Goal: Task Accomplishment & Management: Use online tool/utility

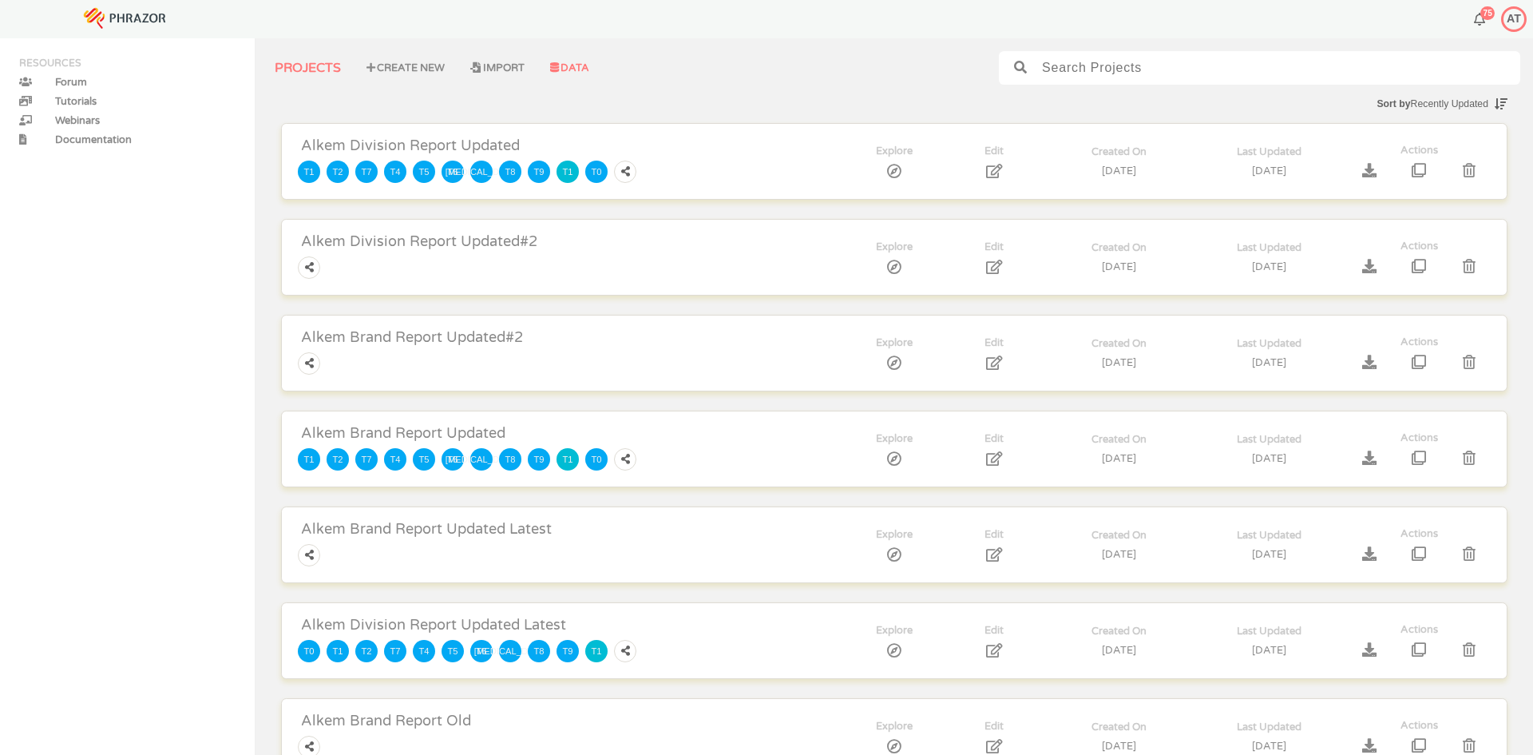
click at [565, 65] on span "DATA" at bounding box center [574, 67] width 30 height 13
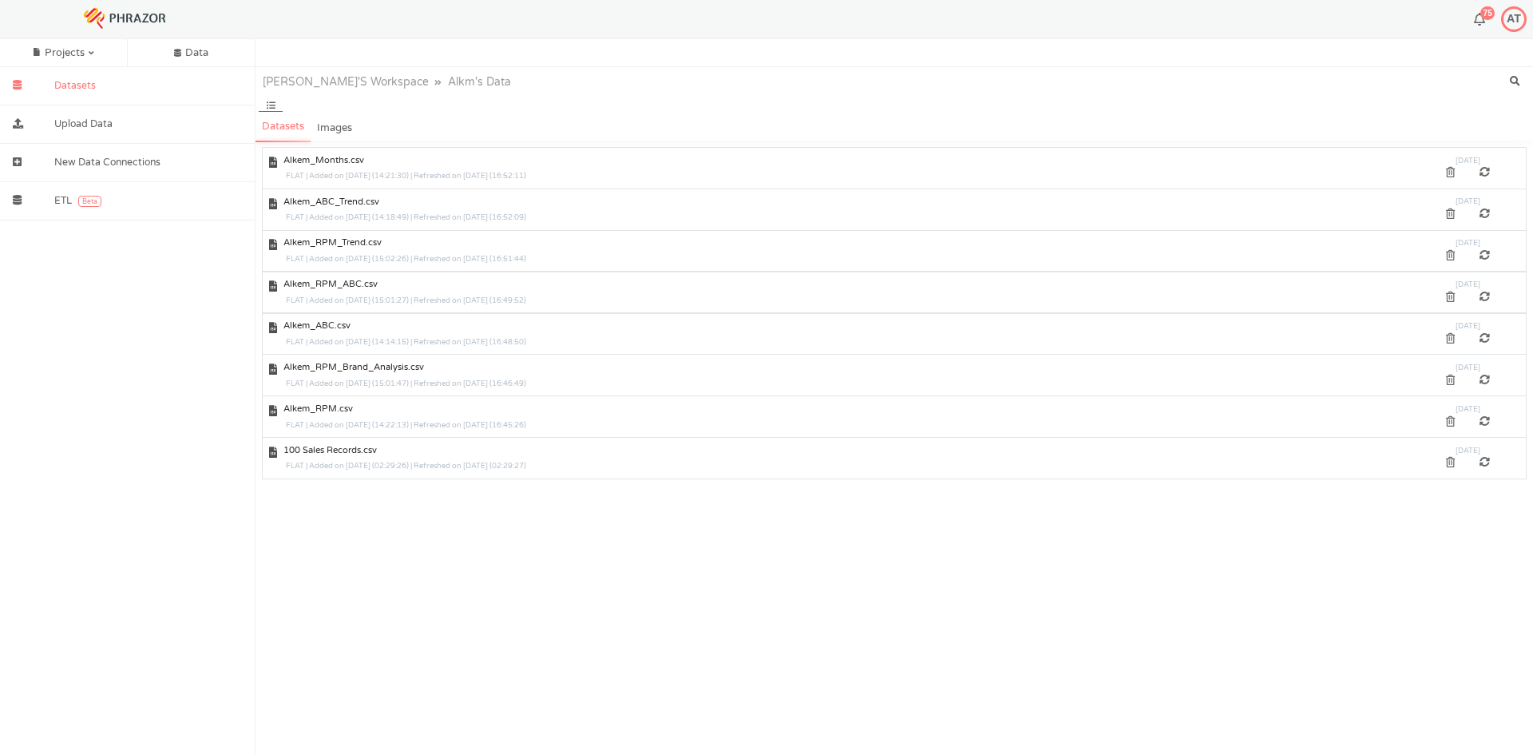
click at [1486, 167] on div "[DATE]" at bounding box center [1468, 161] width 105 height 14
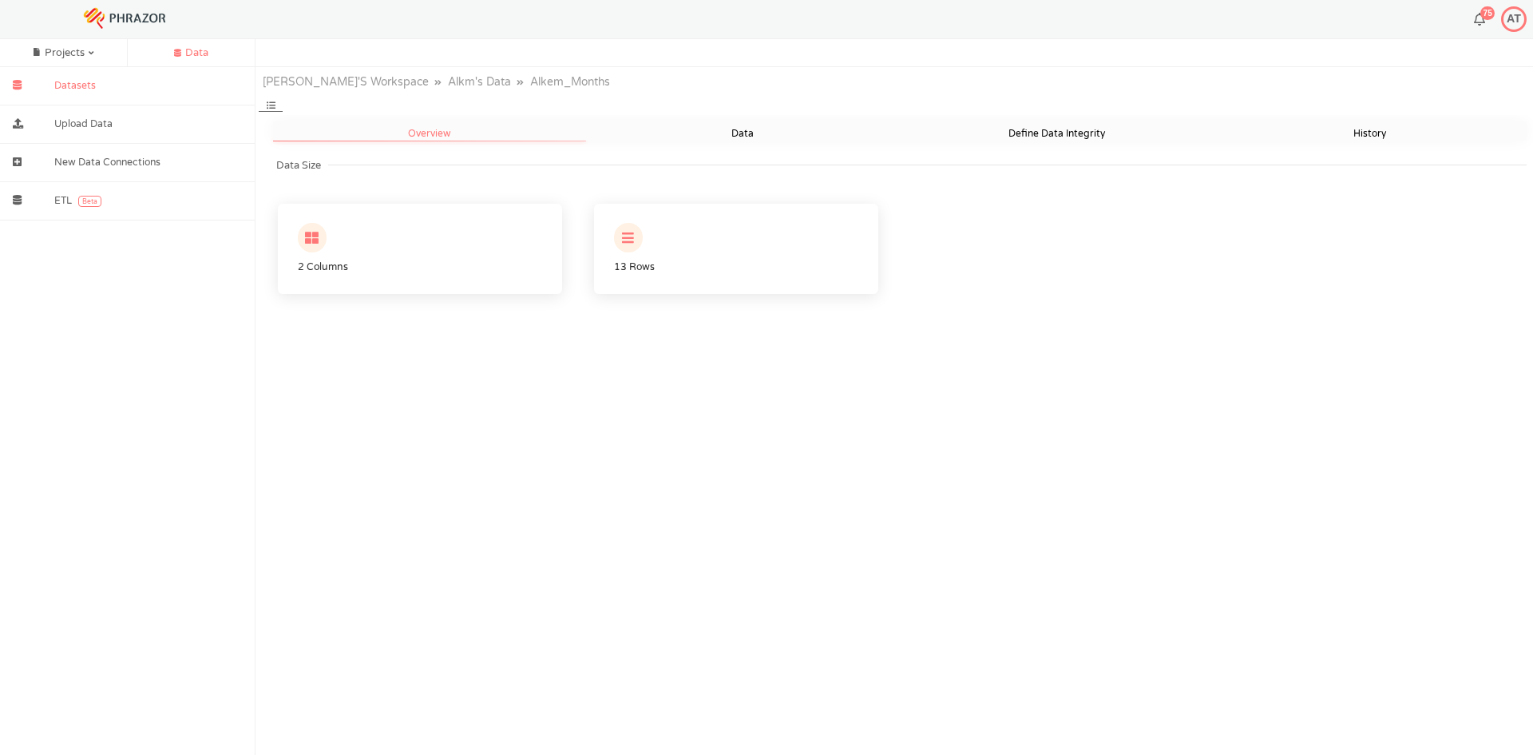
click at [183, 47] on div "Data" at bounding box center [192, 52] width 128 height 27
click at [130, 23] on img at bounding box center [124, 17] width 115 height 81
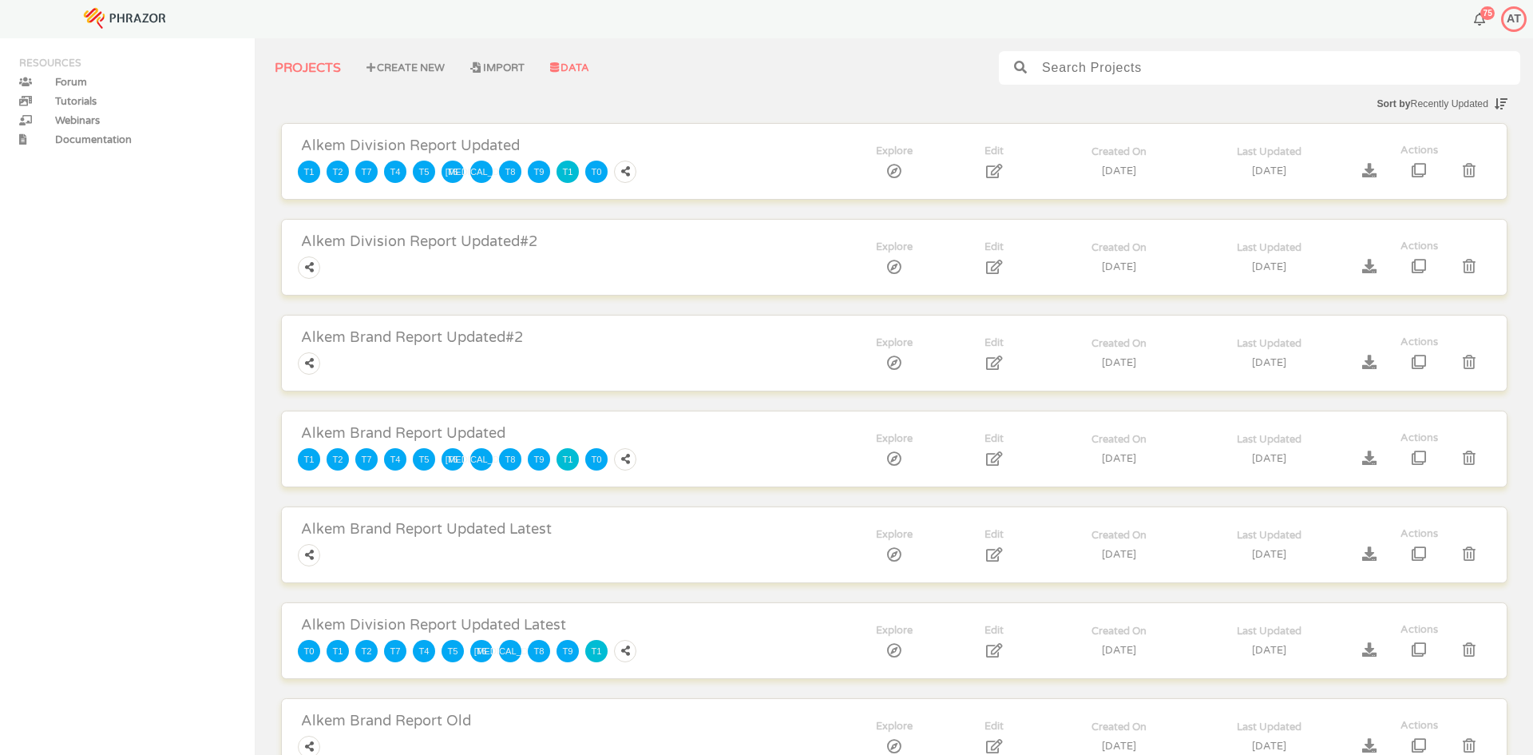
click at [566, 70] on span "DATA" at bounding box center [574, 67] width 30 height 13
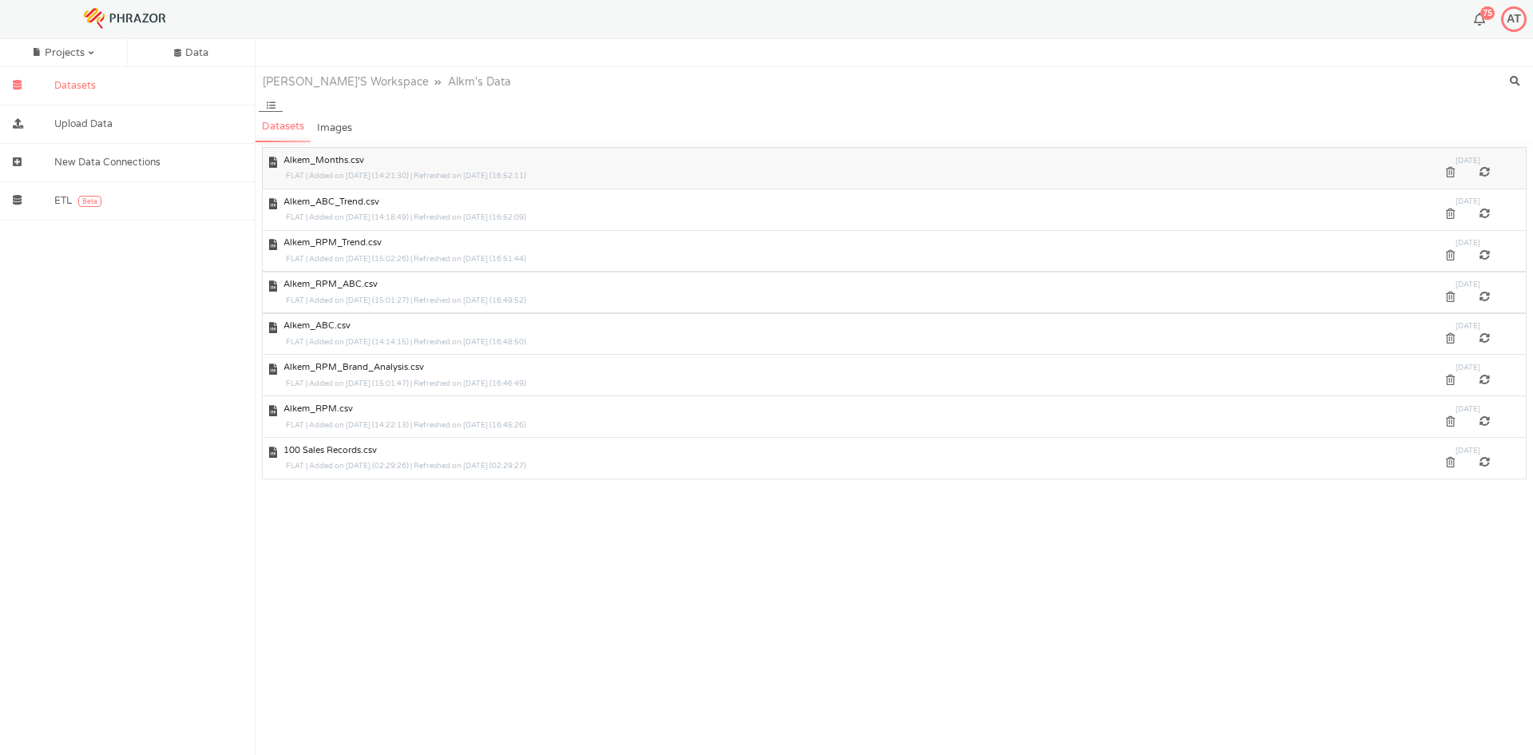
click at [1486, 172] on div at bounding box center [1485, 173] width 35 height 10
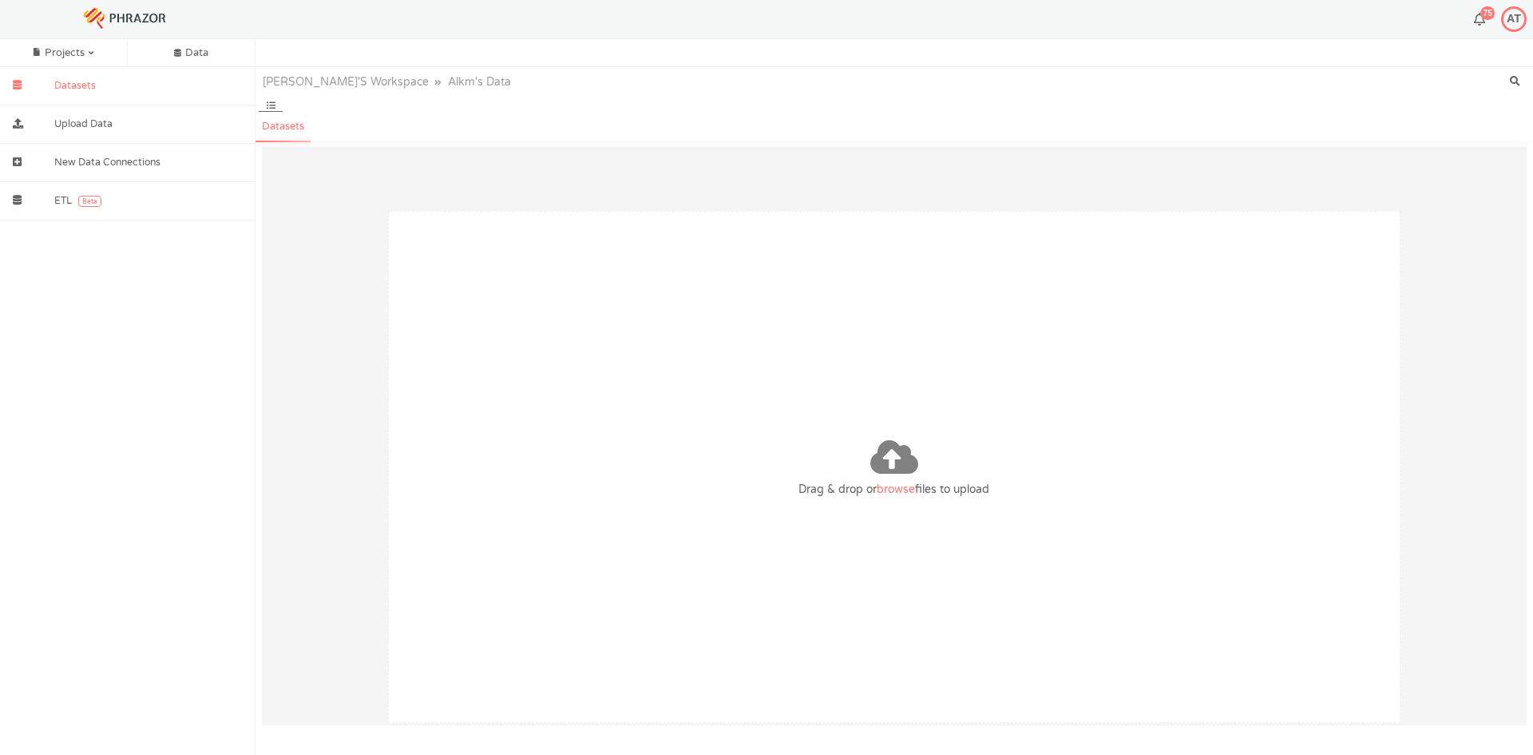
click at [907, 485] on span "browse" at bounding box center [896, 489] width 38 height 14
click at [0, 0] on input "Drag & drop or browse files to upload" at bounding box center [0, 0] width 0 height 0
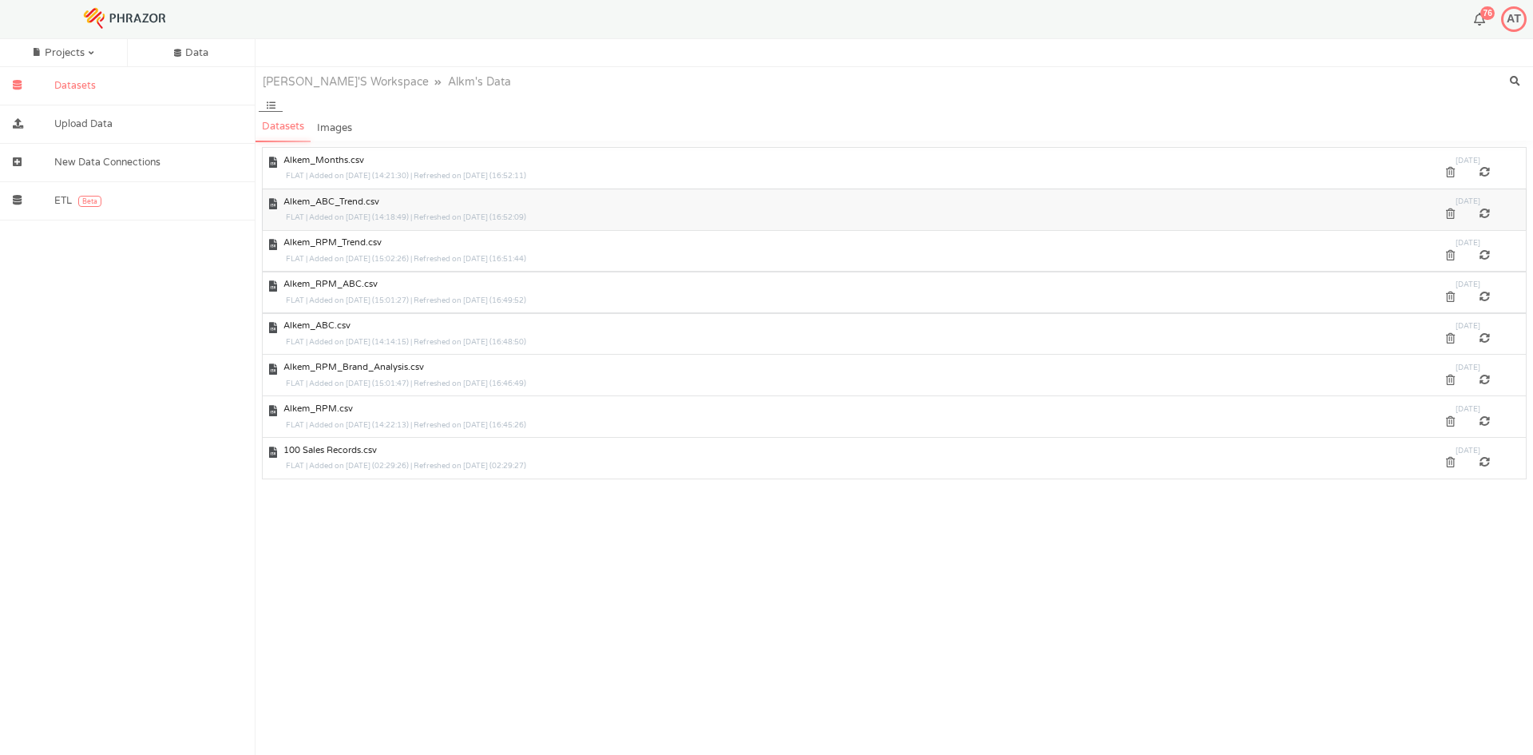
click at [1482, 212] on div at bounding box center [1485, 214] width 35 height 10
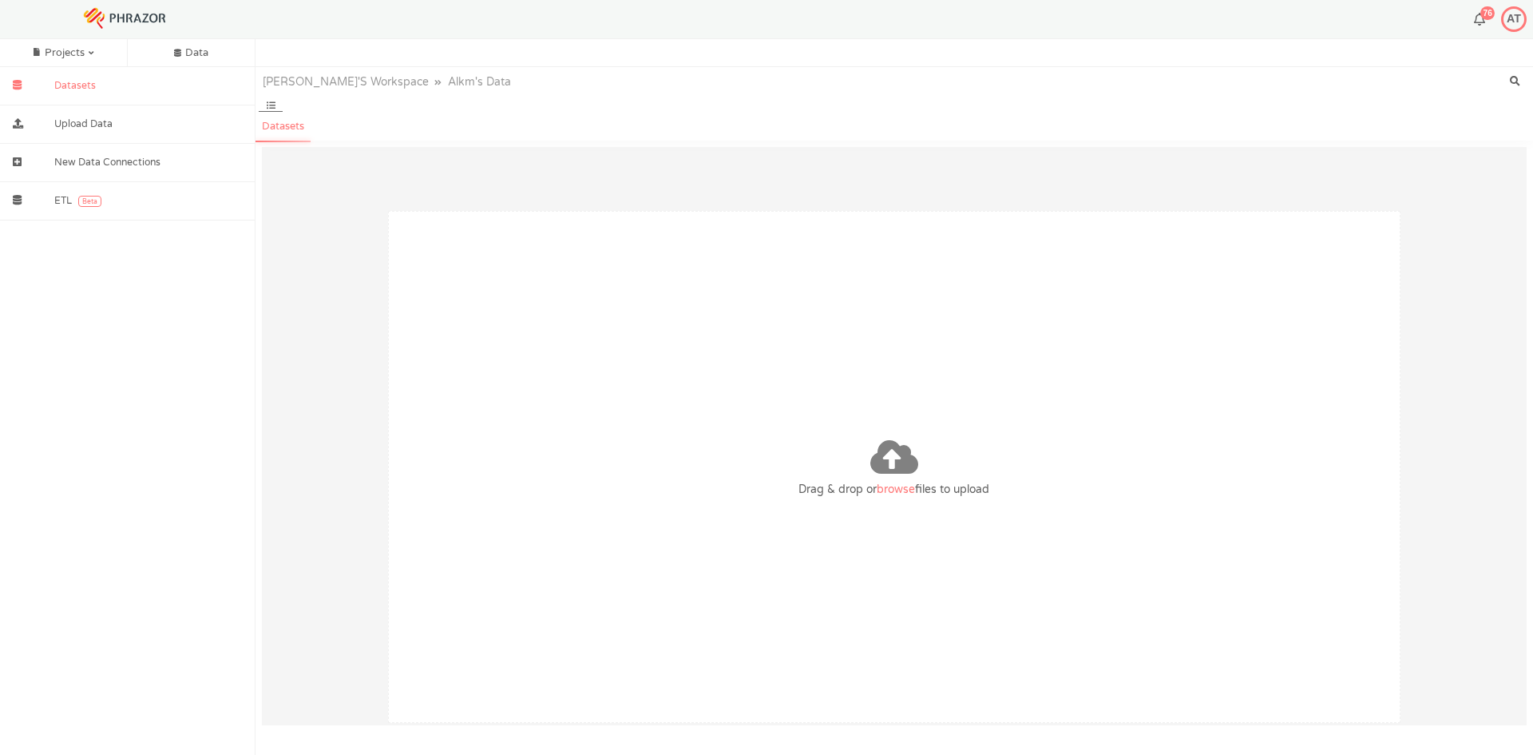
click at [882, 486] on span "browse" at bounding box center [896, 489] width 38 height 14
click at [0, 0] on input "Drag & drop or browse files to upload" at bounding box center [0, 0] width 0 height 0
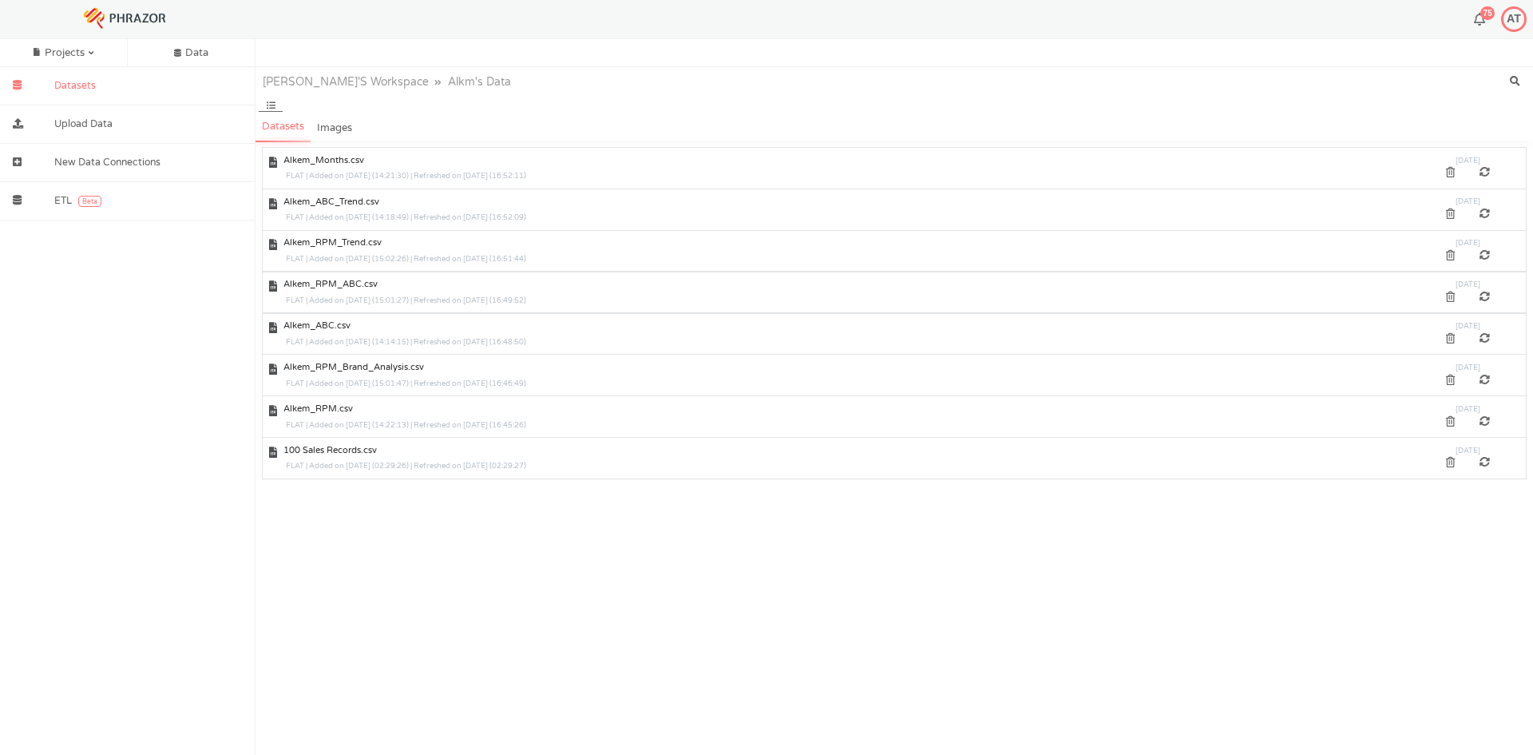
click at [1478, 11] on div "75 AT" at bounding box center [1245, 19] width 575 height 32
click at [1478, 14] on button "75" at bounding box center [1479, 20] width 11 height 14
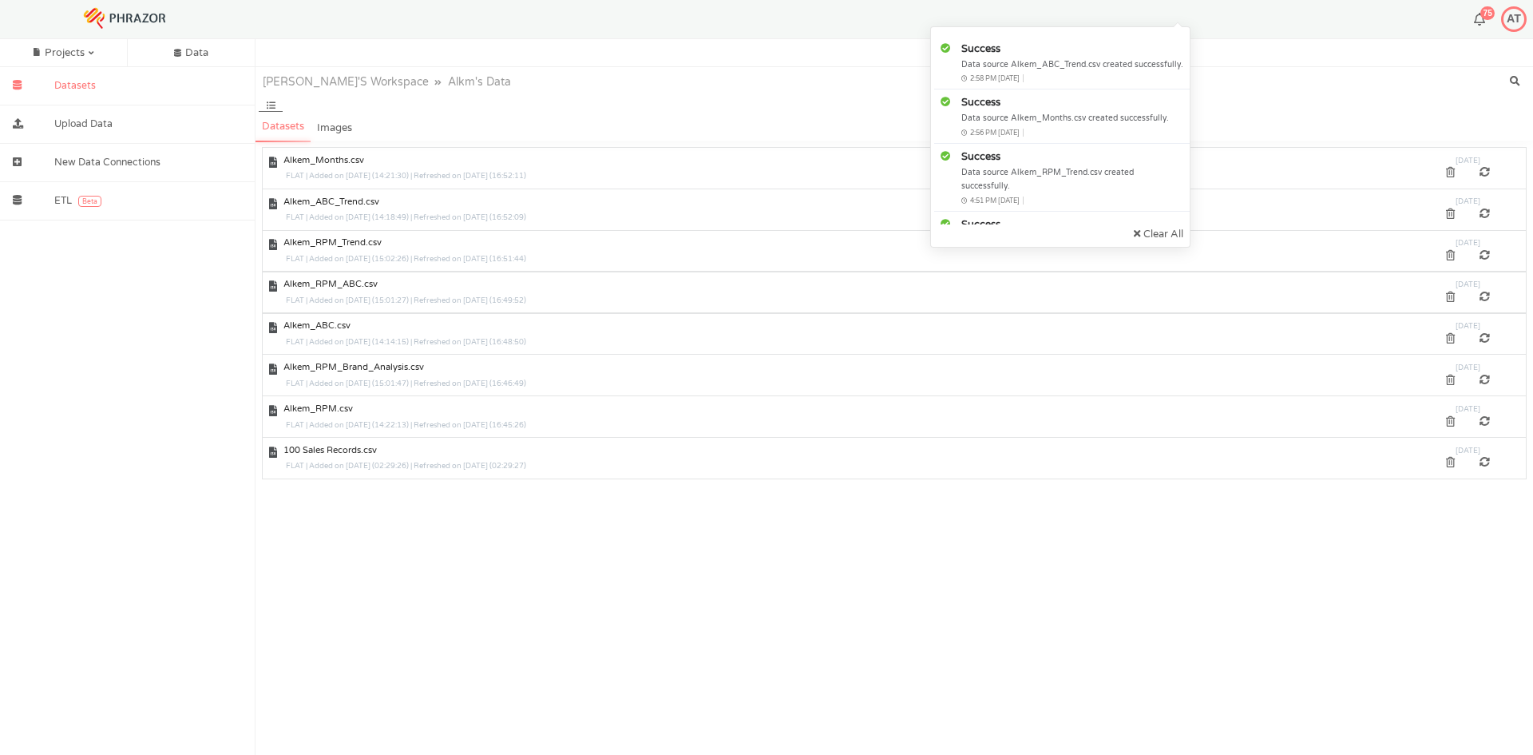
click at [1478, 15] on button "75" at bounding box center [1479, 20] width 11 height 14
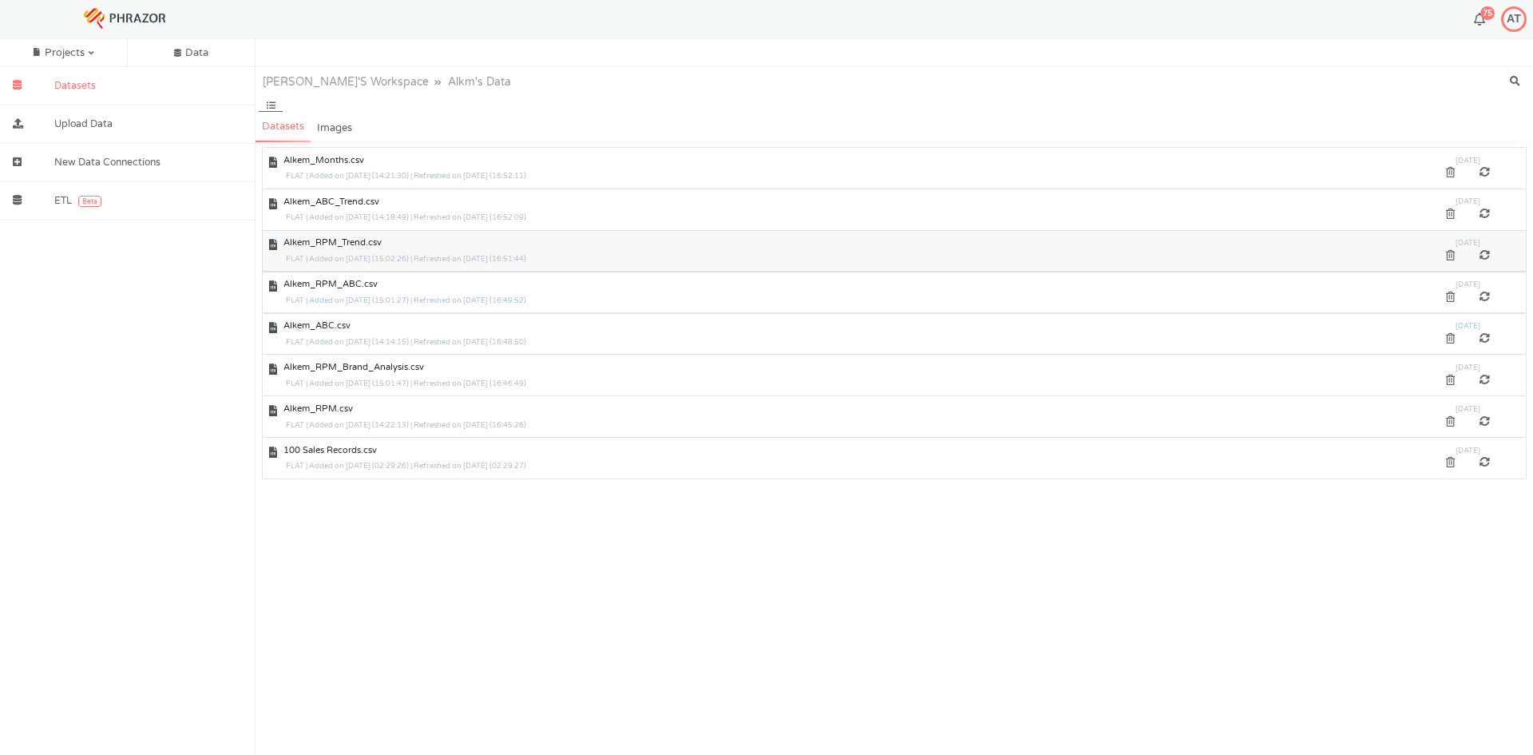
click at [1484, 255] on div at bounding box center [1485, 256] width 35 height 10
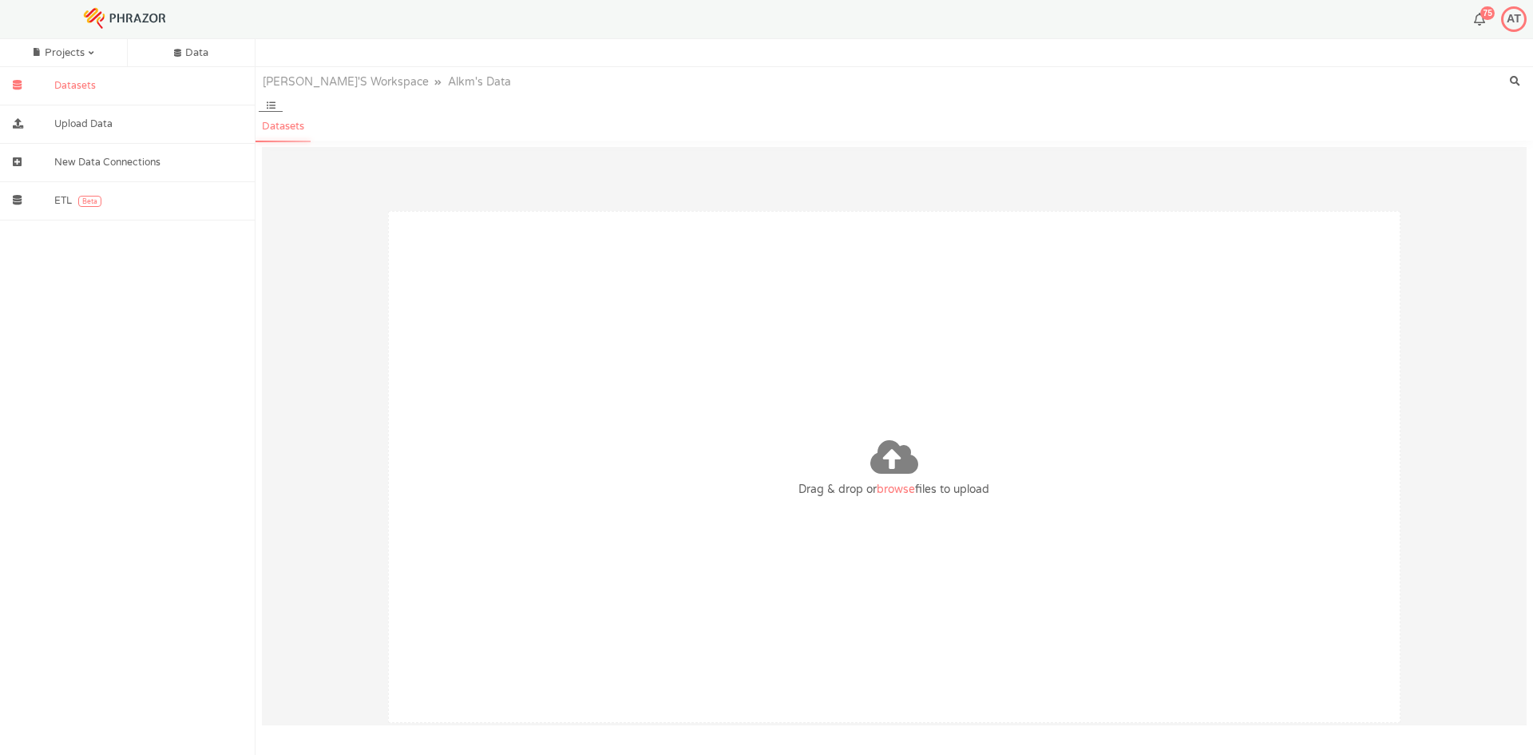
click at [888, 487] on span "browse" at bounding box center [896, 489] width 38 height 14
click at [0, 0] on input "Drag & drop or browse files to upload" at bounding box center [0, 0] width 0 height 0
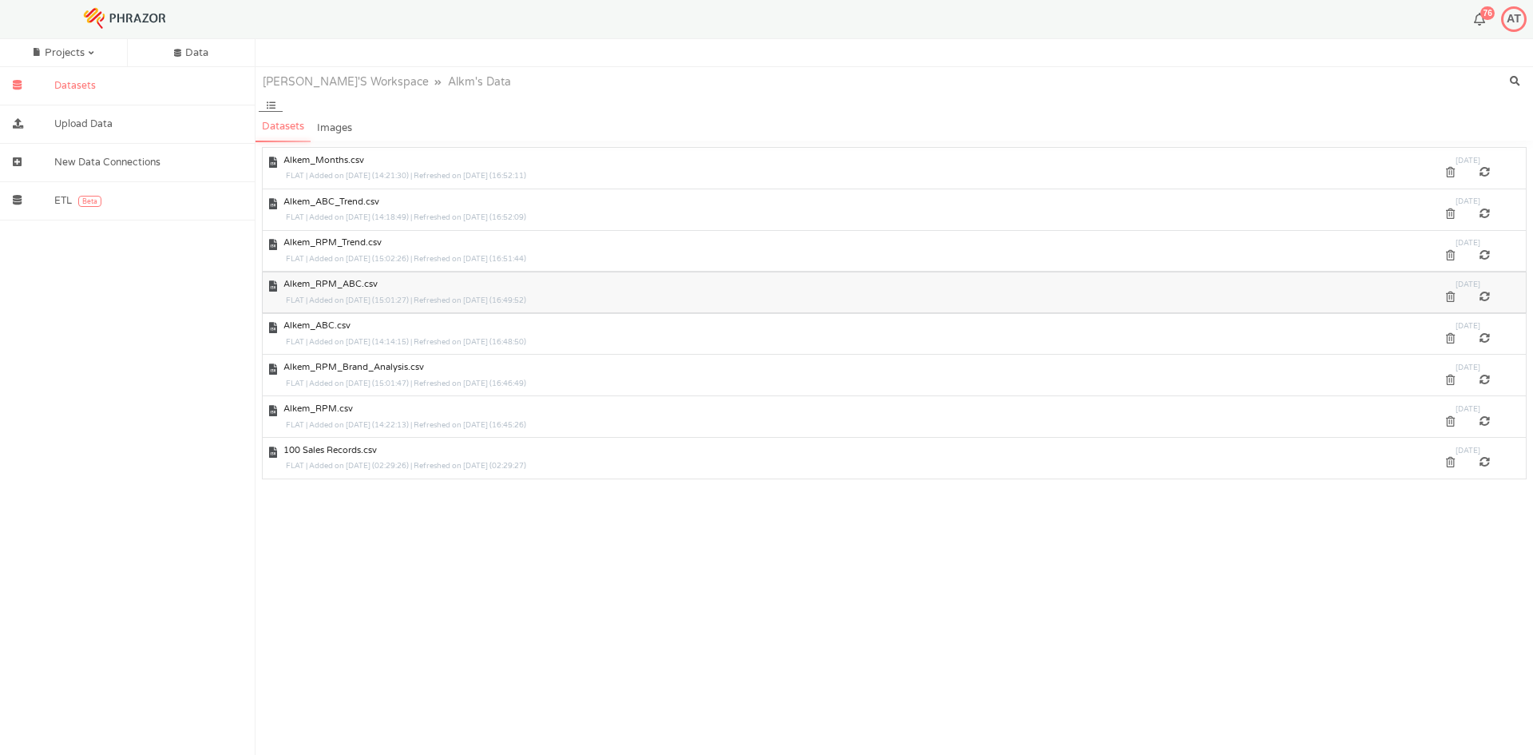
click at [1484, 294] on div at bounding box center [1485, 297] width 35 height 10
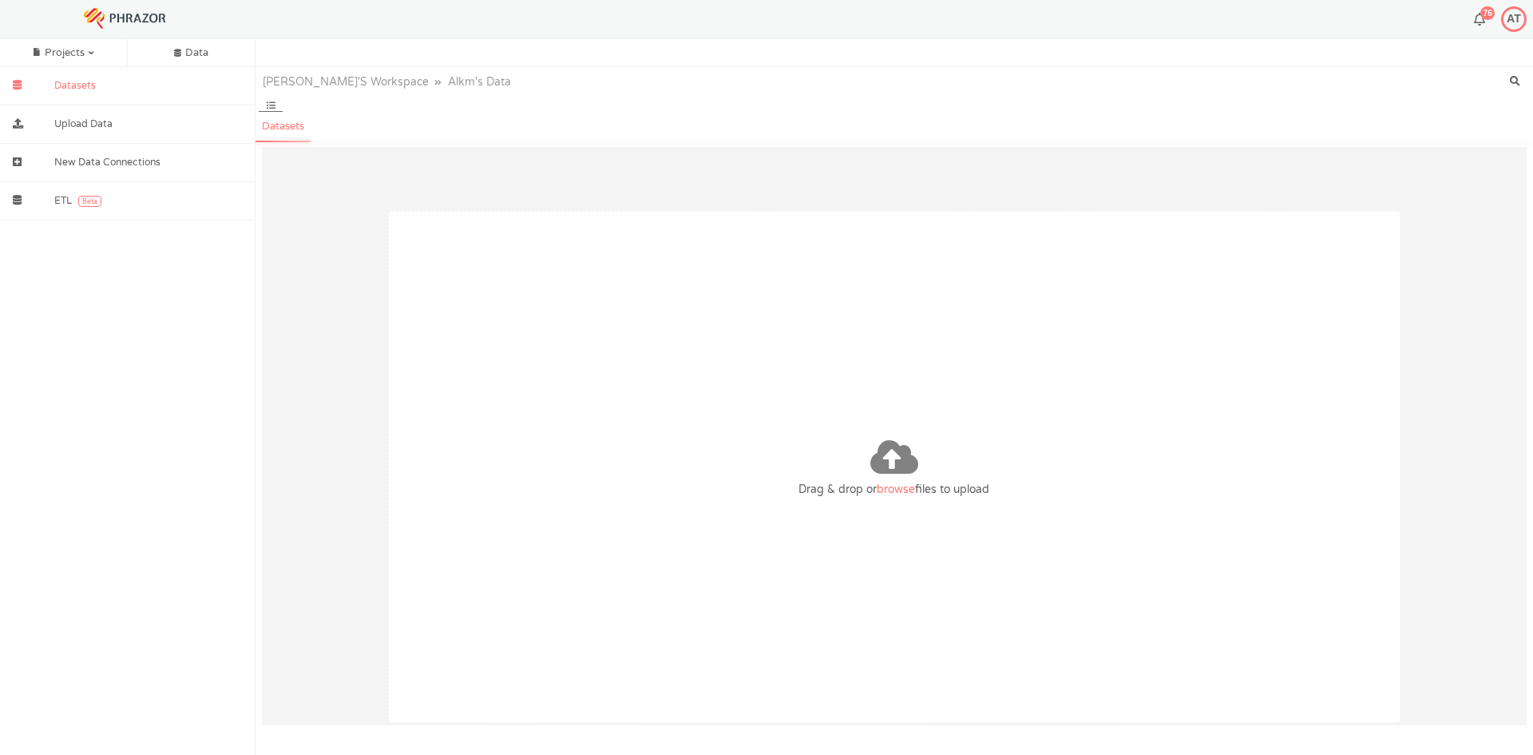
click at [888, 488] on span "browse" at bounding box center [896, 489] width 38 height 14
click at [0, 0] on input "Drag & drop or browse files to upload" at bounding box center [0, 0] width 0 height 0
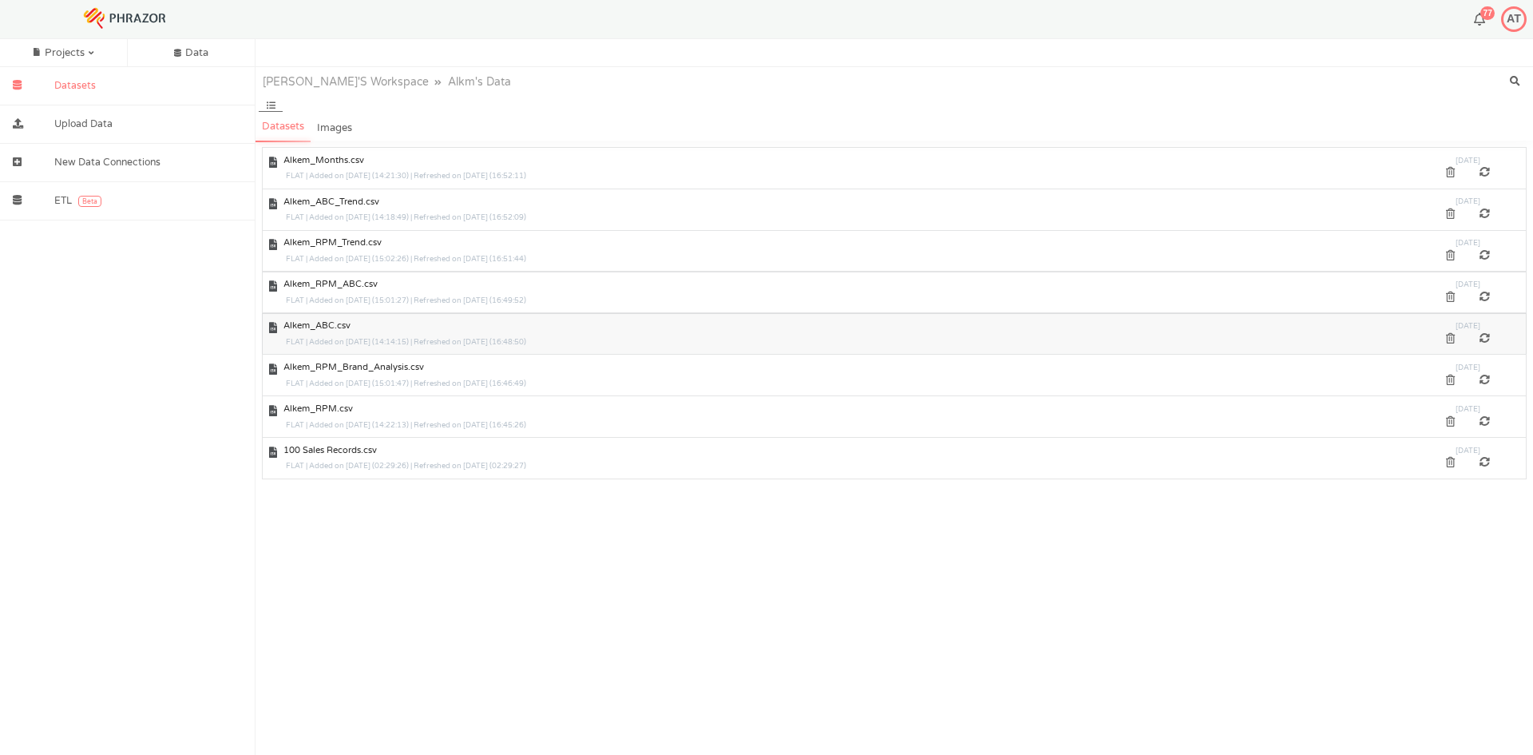
click at [1486, 336] on div at bounding box center [1485, 339] width 35 height 10
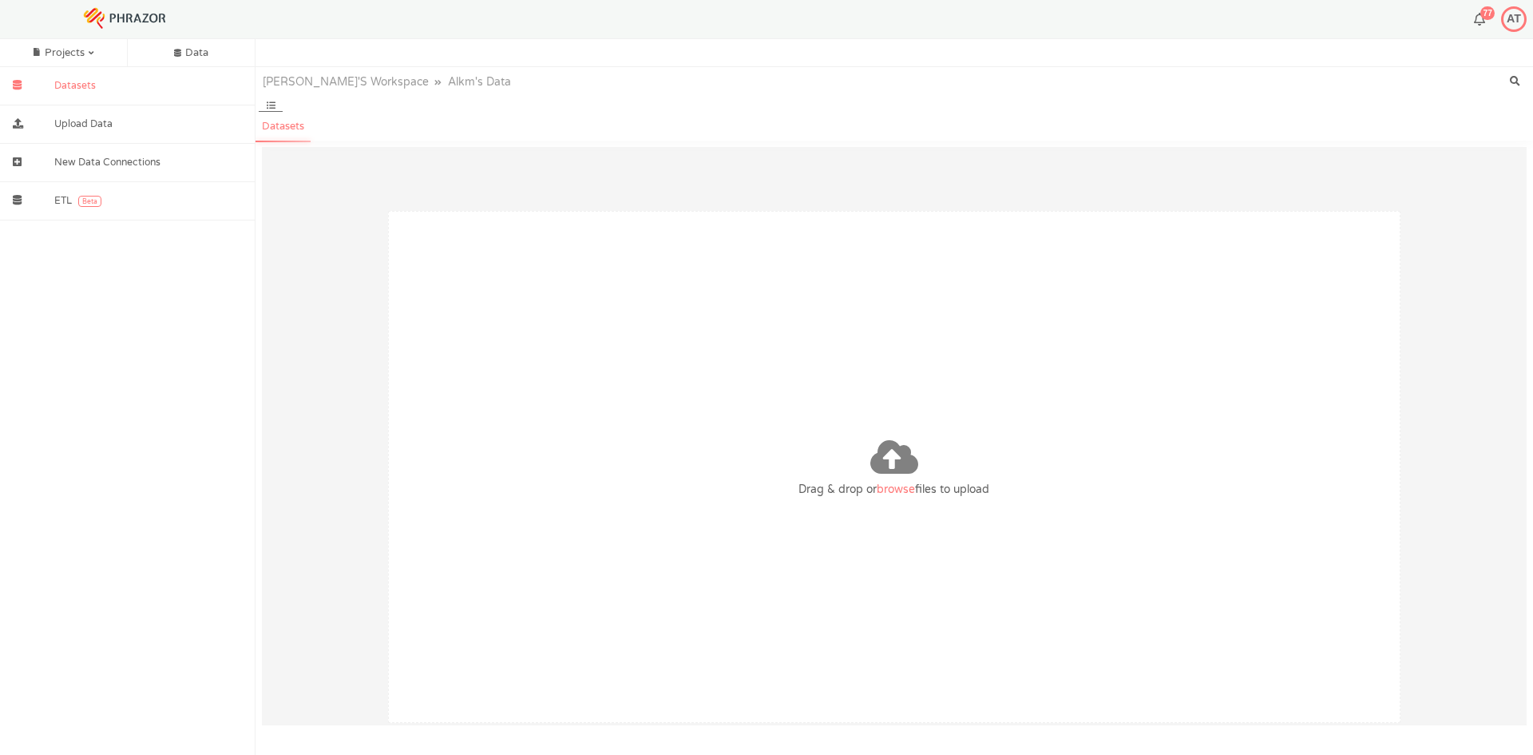
click at [904, 485] on span "browse" at bounding box center [896, 489] width 38 height 14
click at [0, 0] on input "Drag & drop or browse files to upload" at bounding box center [0, 0] width 0 height 0
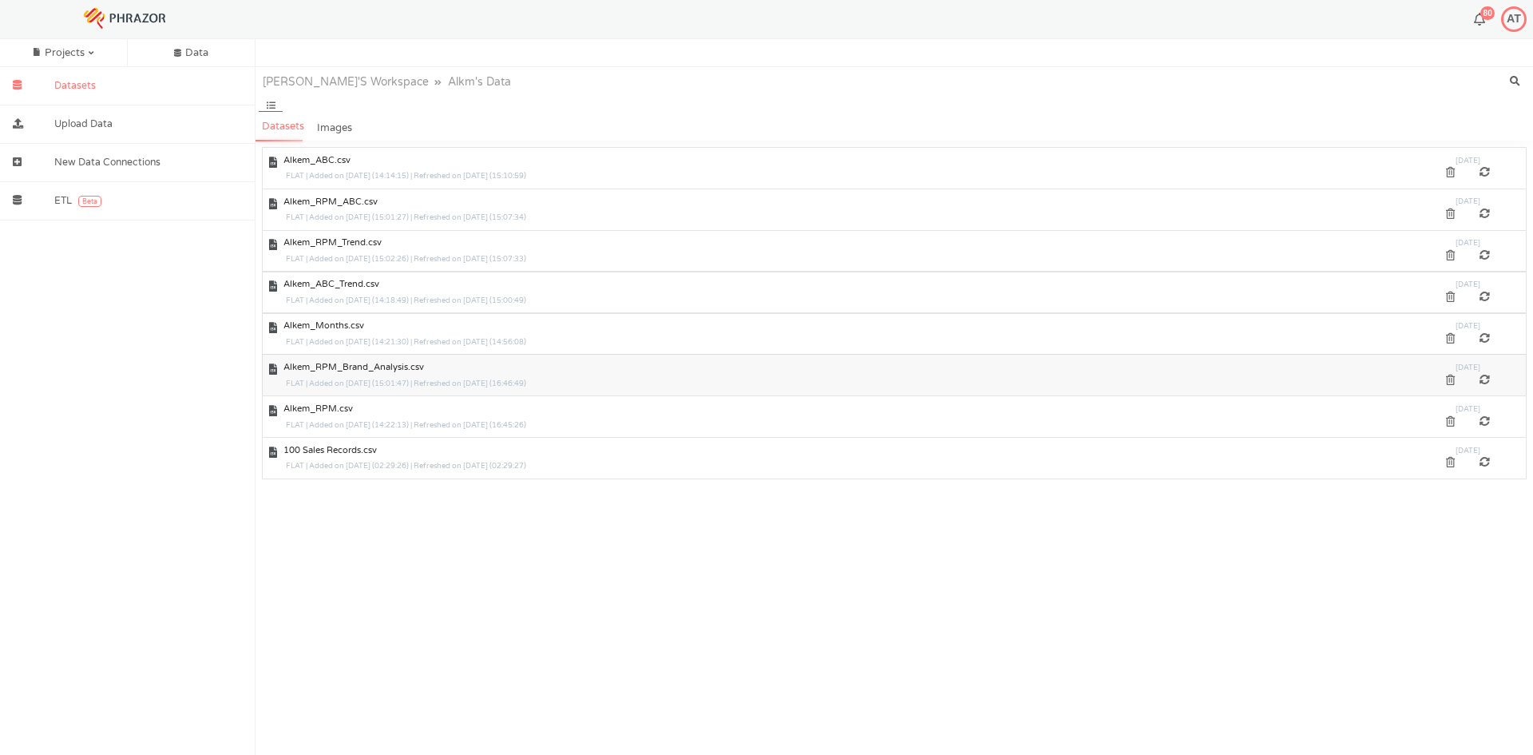
click at [1486, 378] on div at bounding box center [1485, 380] width 35 height 10
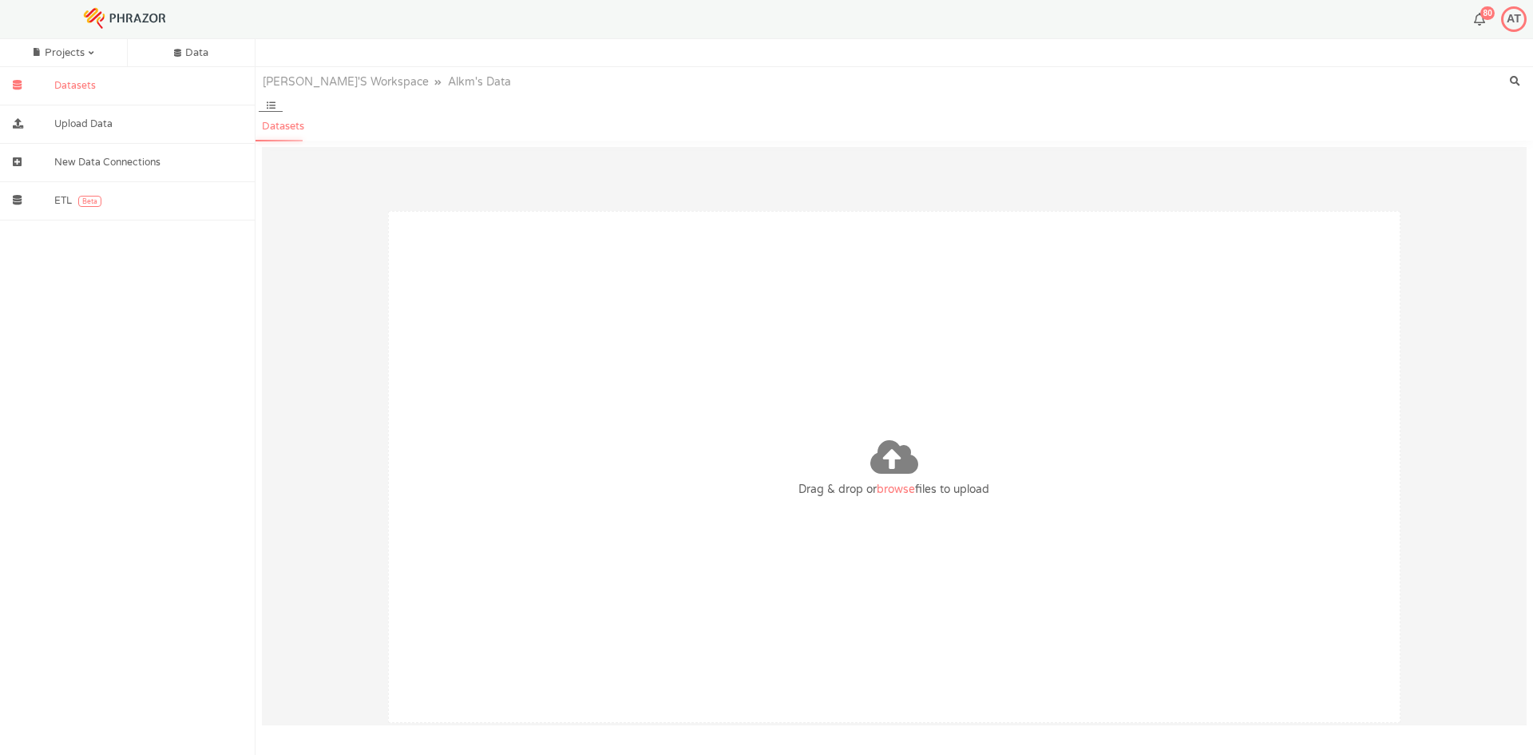
click at [895, 486] on span "browse" at bounding box center [896, 489] width 38 height 14
click at [0, 0] on input "Drag & drop or browse files to upload" at bounding box center [0, 0] width 0 height 0
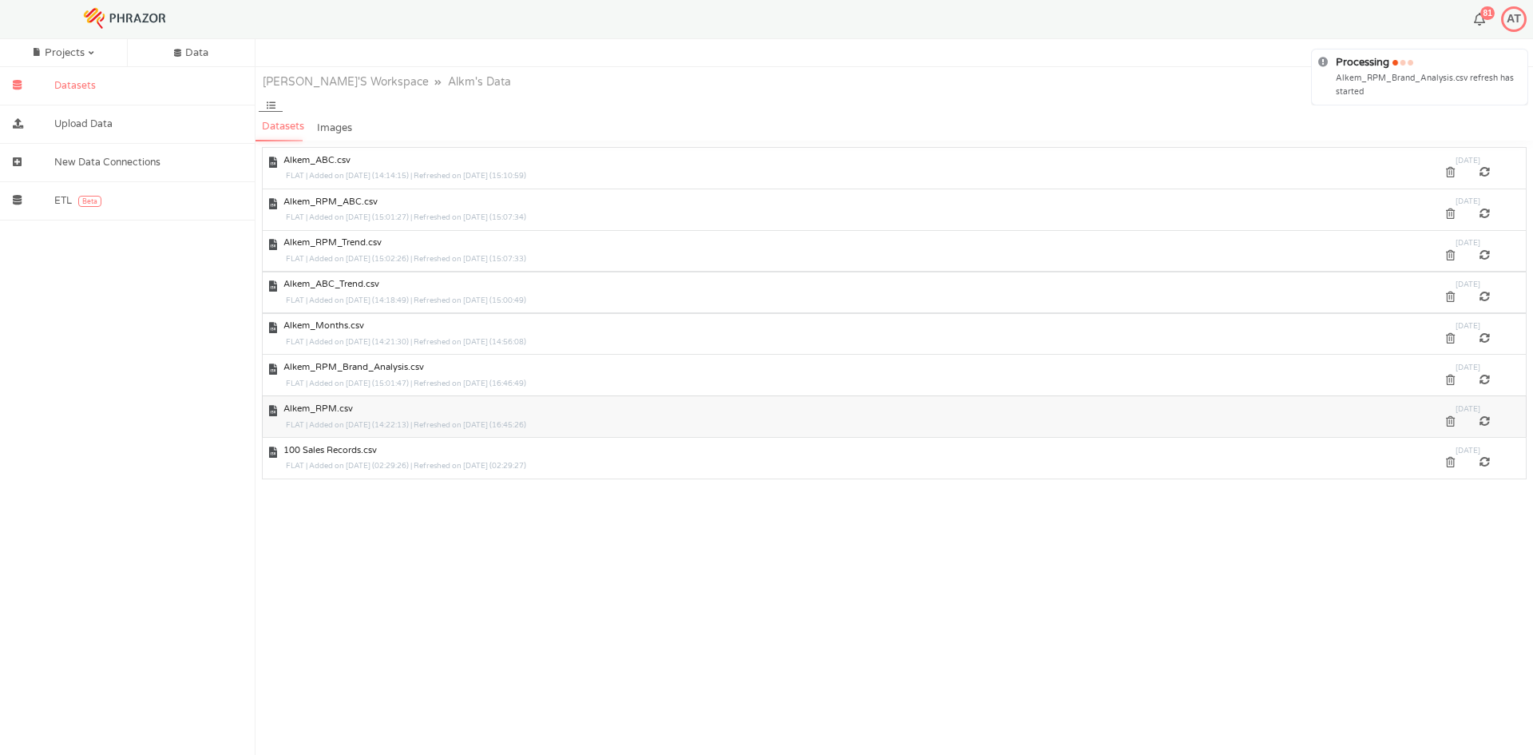
click at [1487, 424] on div at bounding box center [1485, 422] width 35 height 10
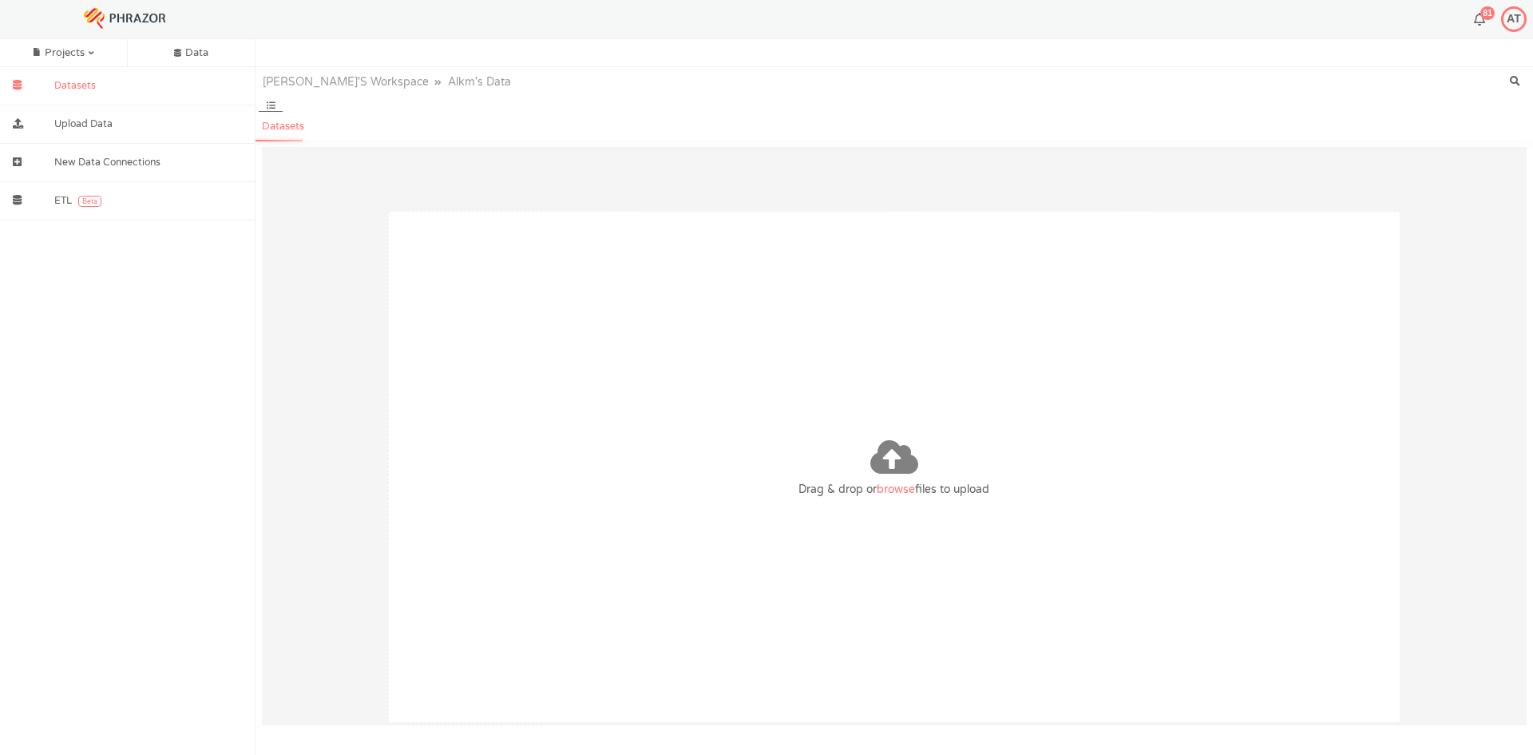
click at [887, 483] on span "browse" at bounding box center [896, 489] width 38 height 14
click at [0, 0] on input "Drag & drop or browse files to upload" at bounding box center [0, 0] width 0 height 0
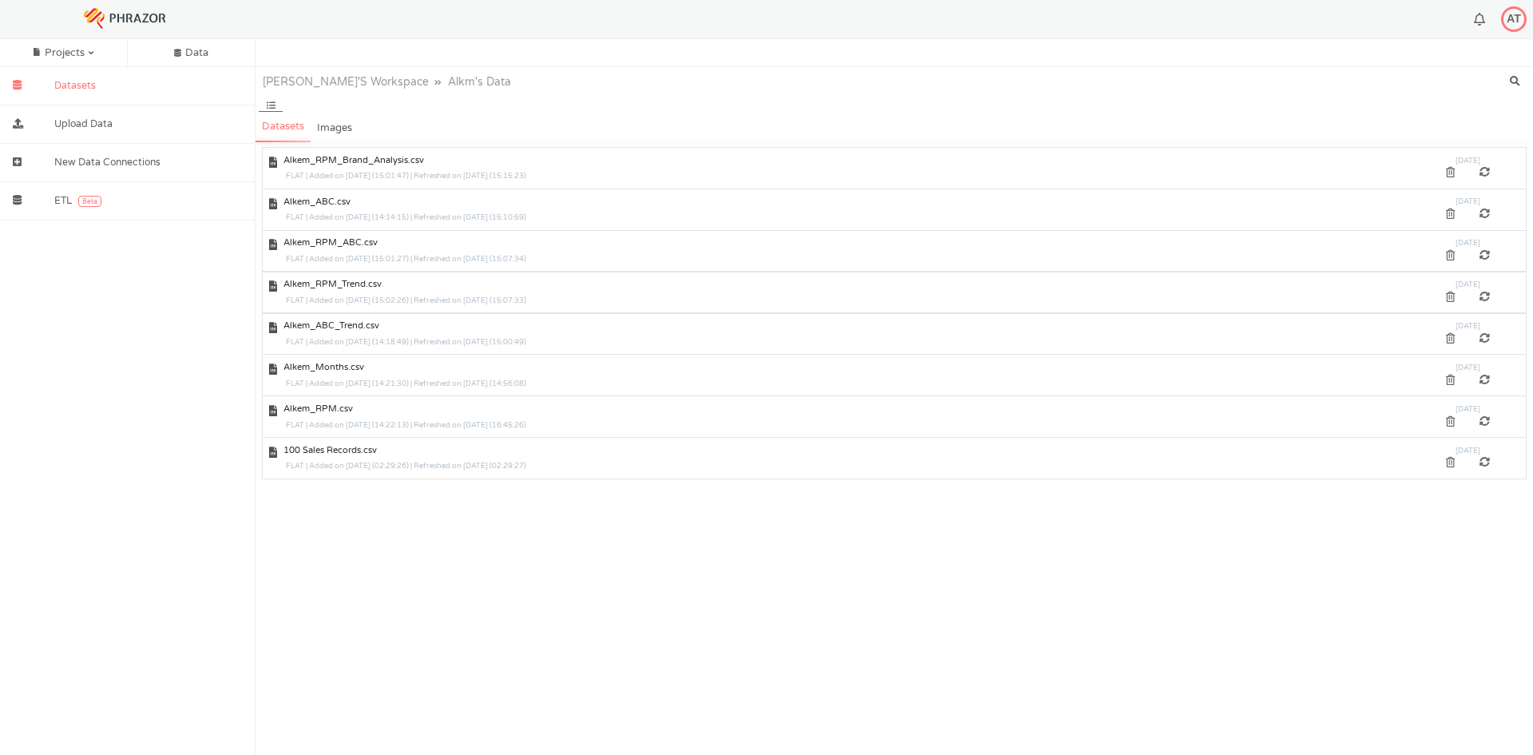
click at [1484, 11] on div "AT" at bounding box center [1245, 19] width 575 height 32
click at [1479, 21] on button "button" at bounding box center [1479, 20] width 11 height 14
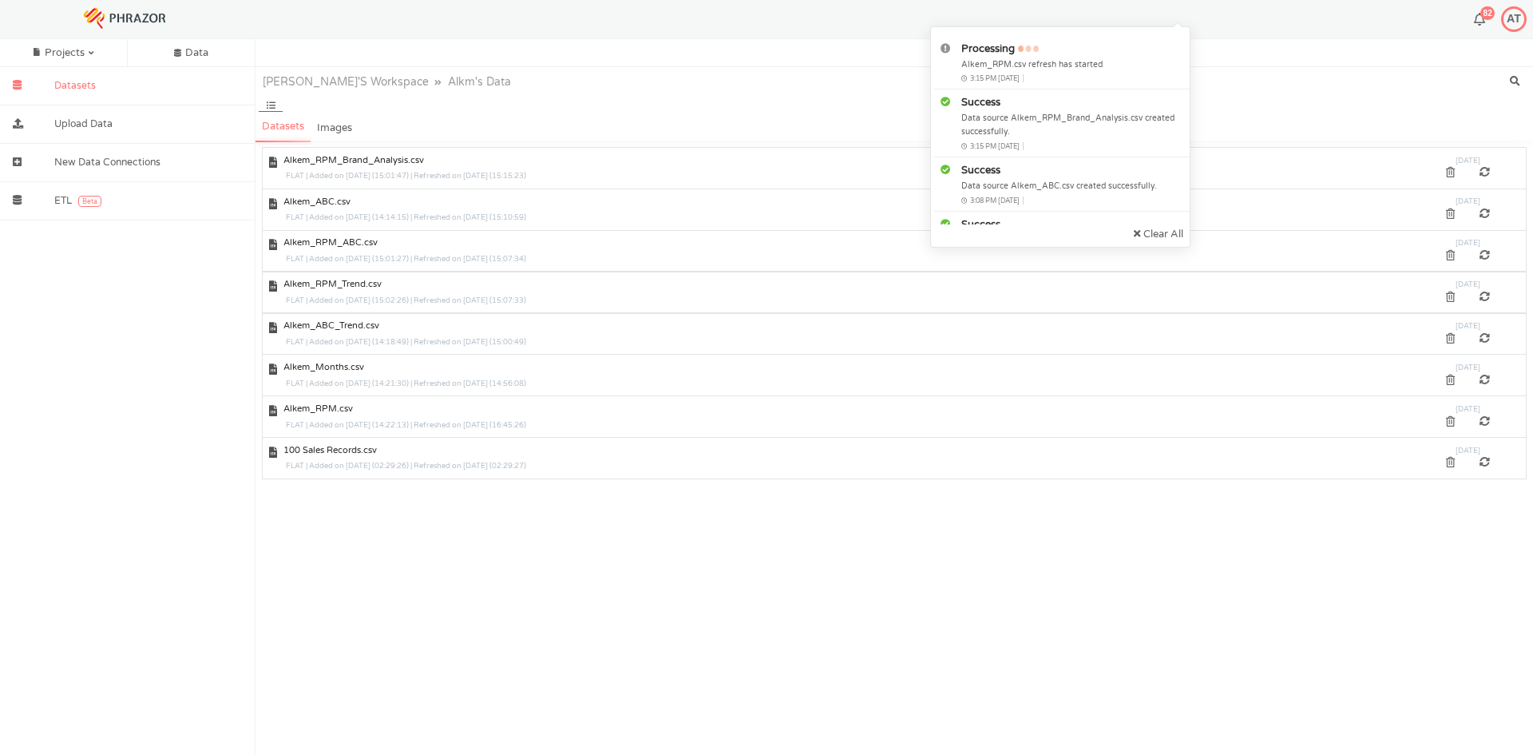
click at [1482, 26] on button "82" at bounding box center [1479, 20] width 11 height 14
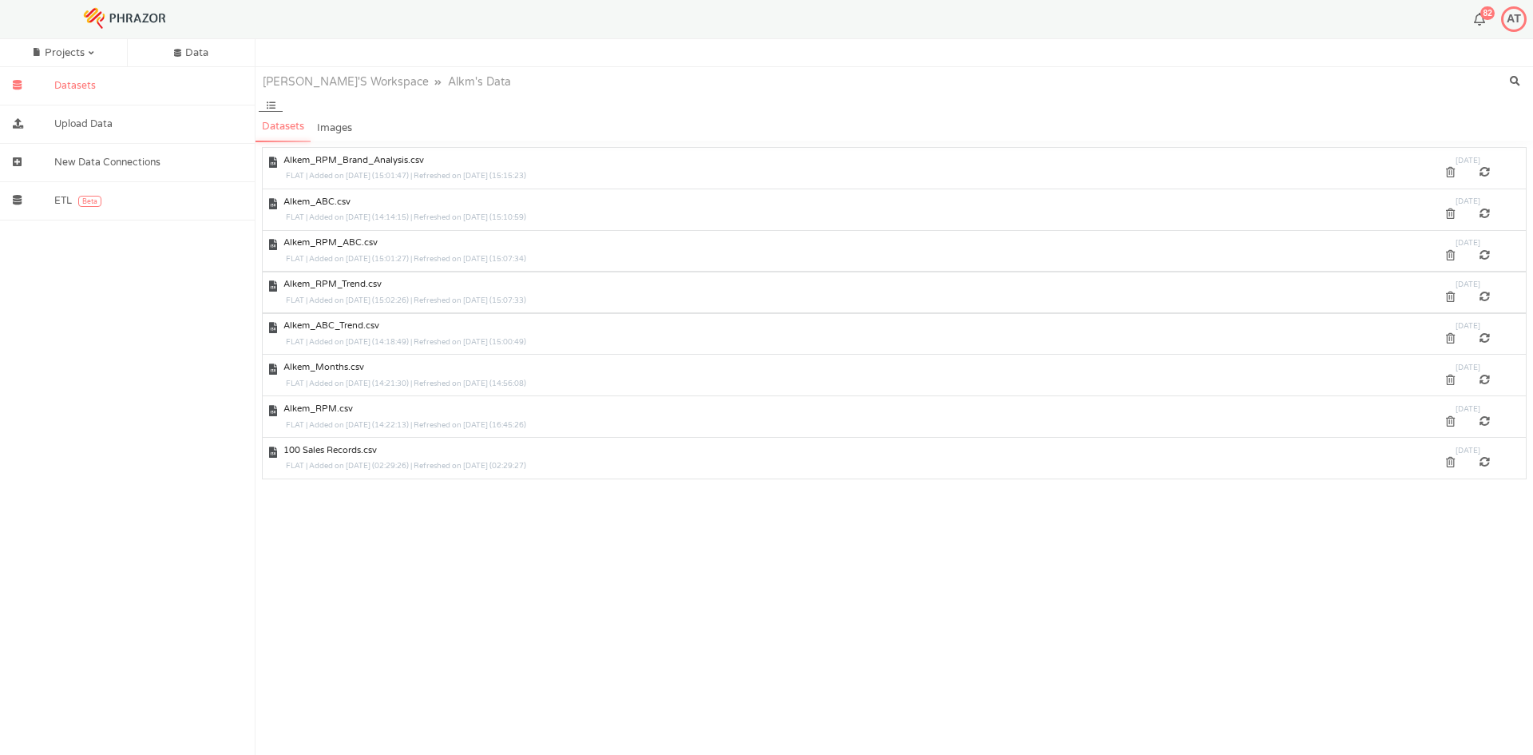
click at [1482, 26] on button "82" at bounding box center [1479, 20] width 11 height 14
click at [126, 15] on img at bounding box center [124, 17] width 115 height 81
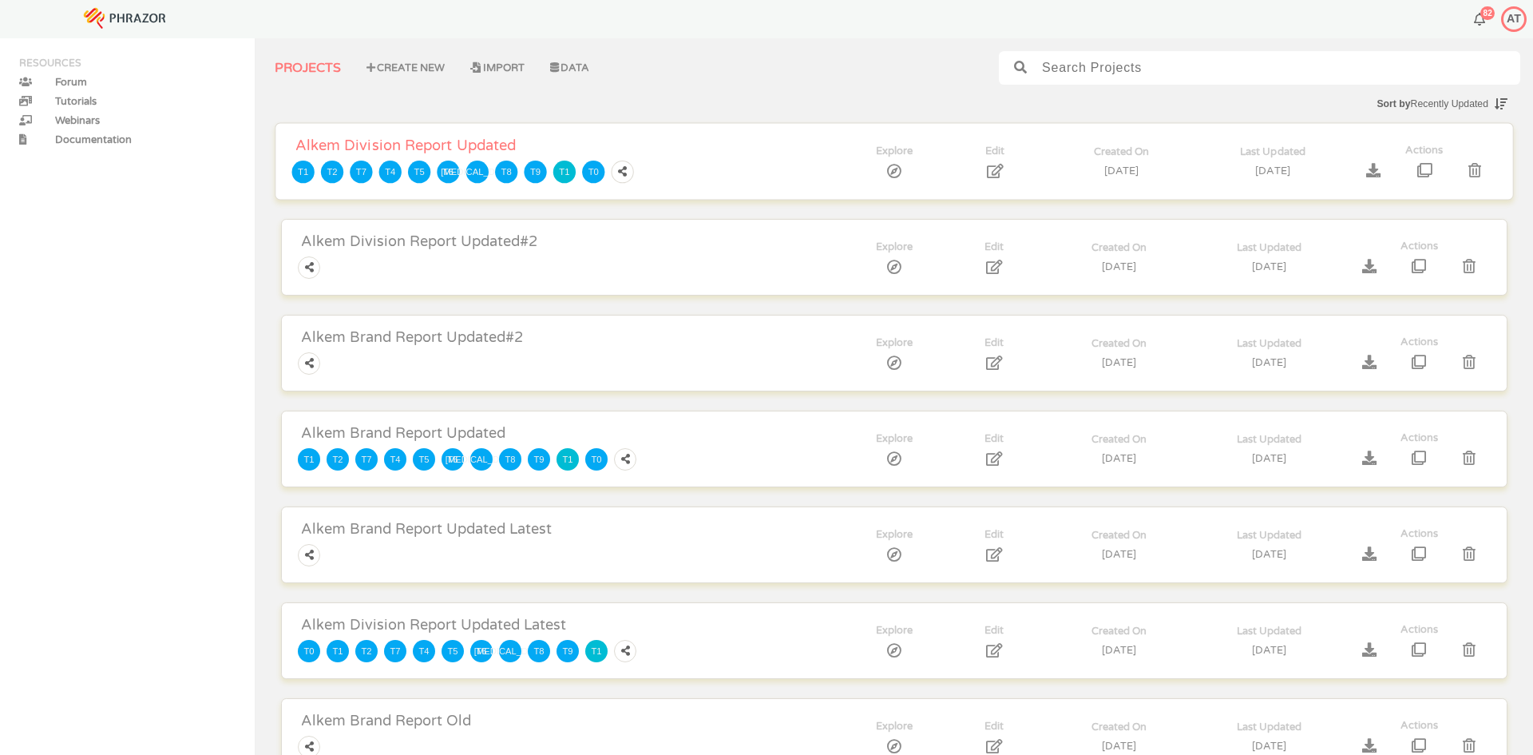
click at [372, 139] on span "Alkem Division Report Updated" at bounding box center [548, 146] width 520 height 18
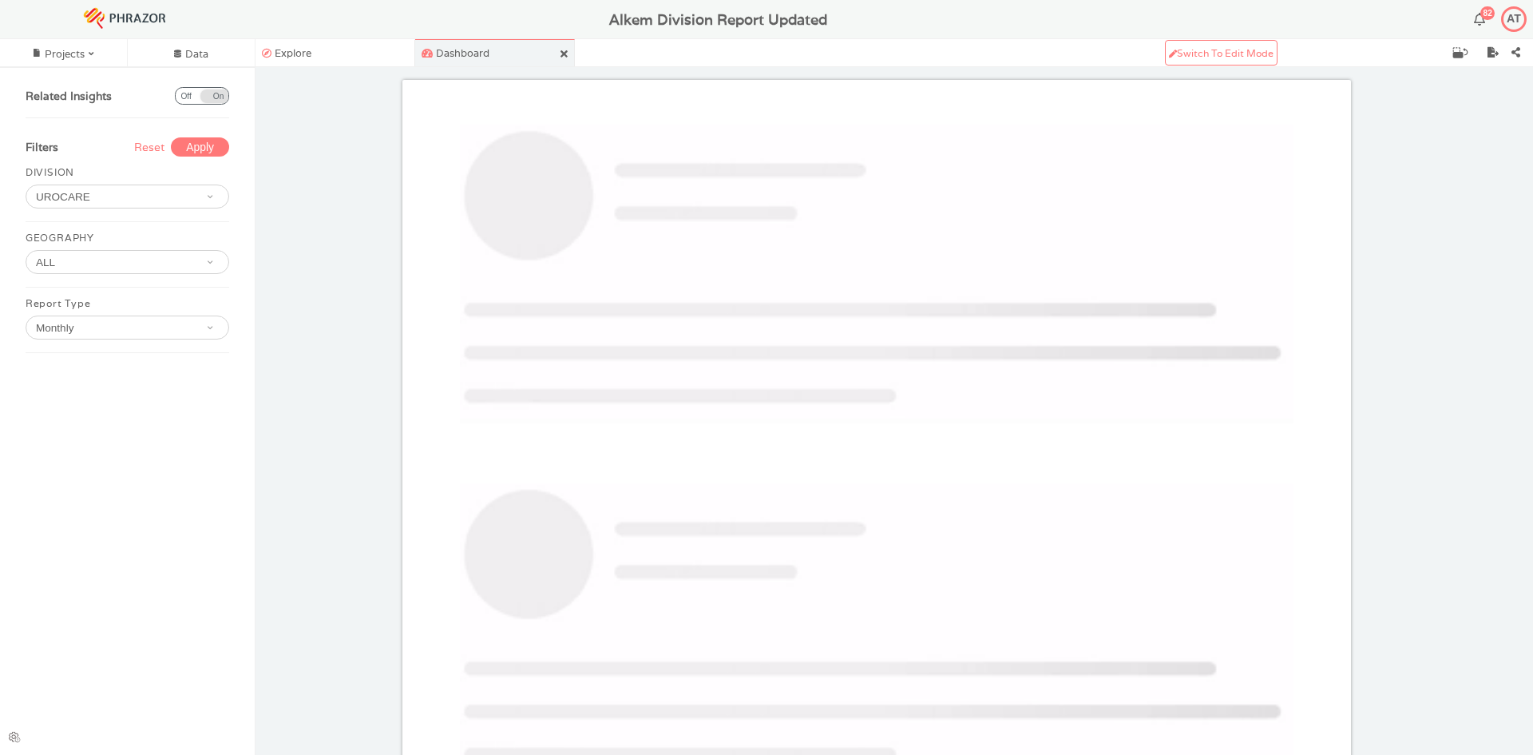
click at [128, 333] on input "text" at bounding box center [111, 328] width 163 height 24
click at [81, 308] on div "MAT" at bounding box center [123, 313] width 196 height 20
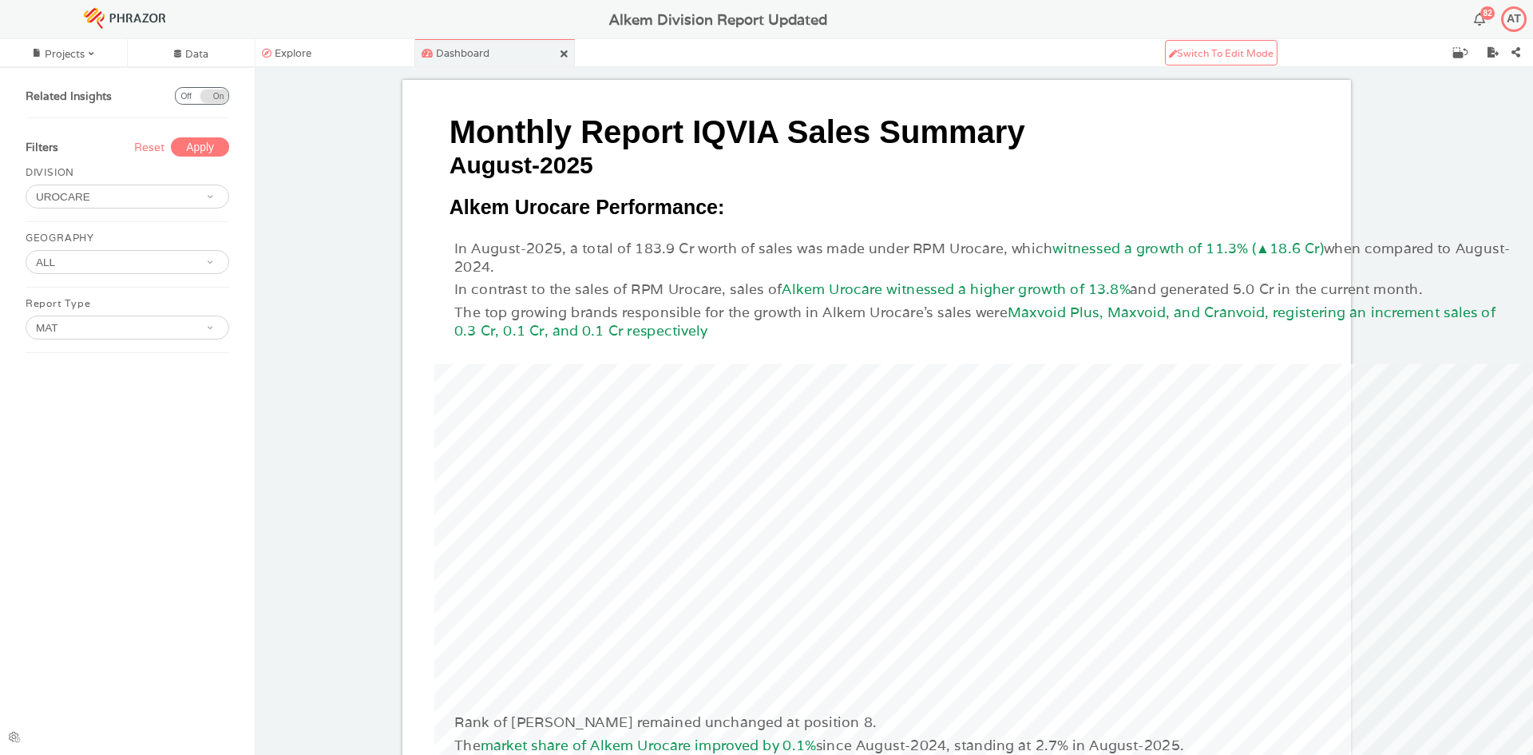
click at [109, 264] on input "text" at bounding box center [111, 263] width 163 height 24
click at [69, 331] on input "text" at bounding box center [111, 328] width 163 height 24
click at [90, 292] on span "Monthly" at bounding box center [72, 290] width 41 height 14
click at [215, 140] on button "Apply" at bounding box center [200, 146] width 58 height 19
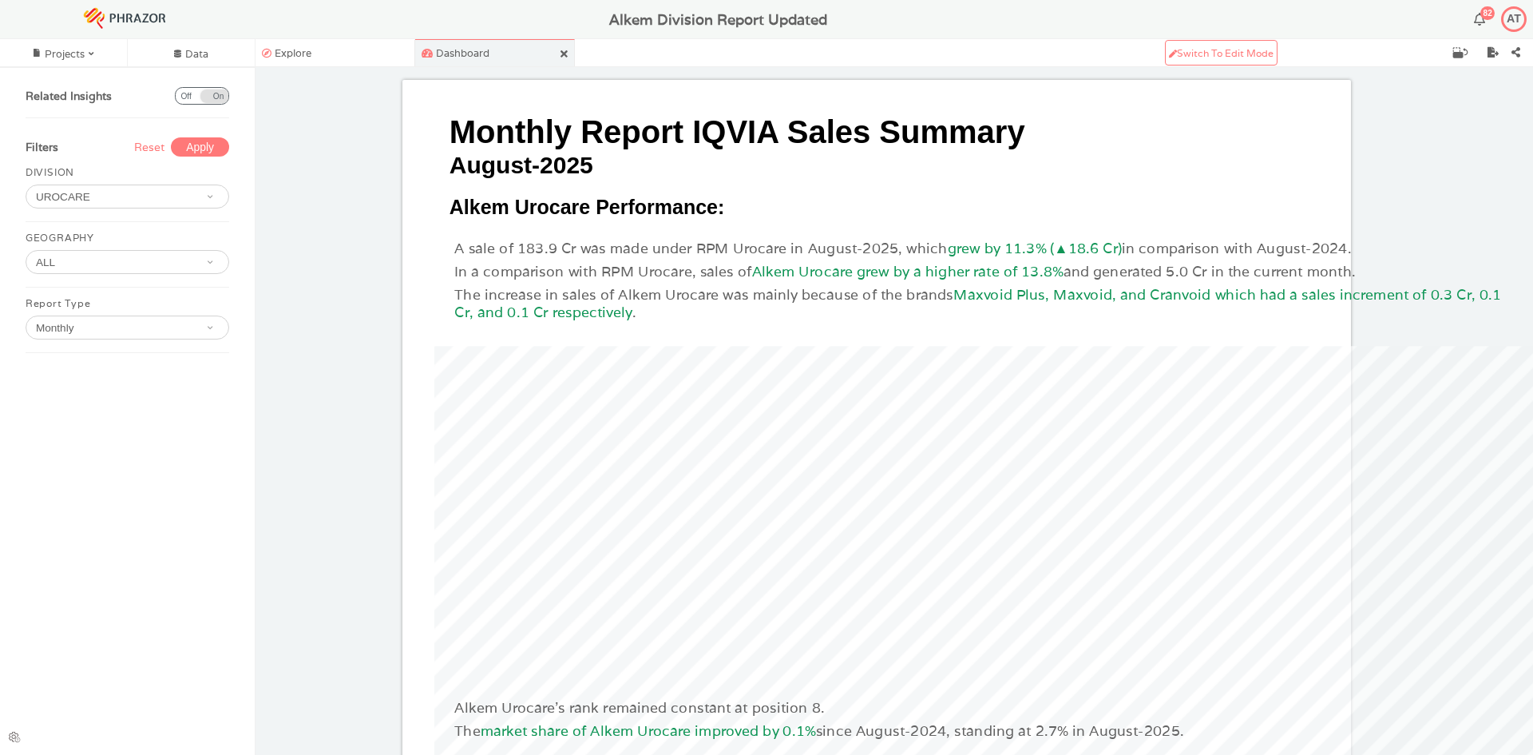
click at [77, 315] on div at bounding box center [128, 327] width 204 height 24
click at [74, 325] on input "text" at bounding box center [111, 328] width 163 height 24
click at [60, 315] on span "MAT" at bounding box center [60, 313] width 23 height 14
click at [193, 154] on button "Apply" at bounding box center [200, 146] width 58 height 19
